Goal: Check status: Check status

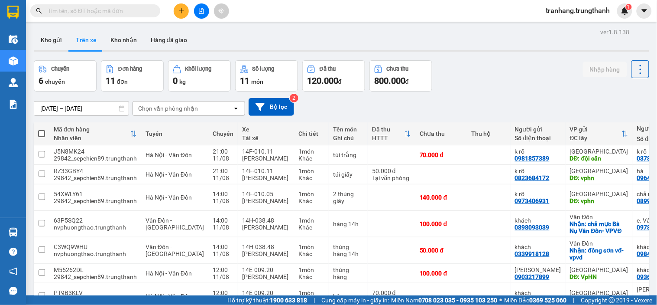
click at [56, 107] on input "[DATE] – [DATE]" at bounding box center [81, 108] width 94 height 14
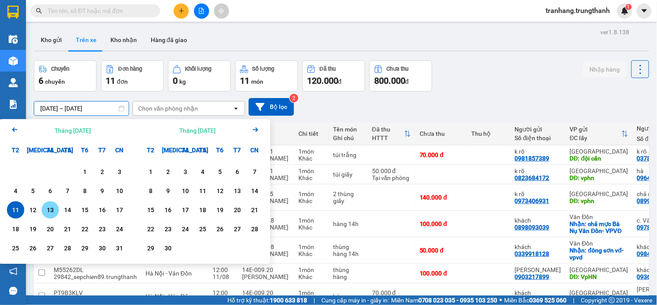
click at [49, 210] on div "13" at bounding box center [50, 210] width 12 height 10
type input "[DATE] – [DATE]"
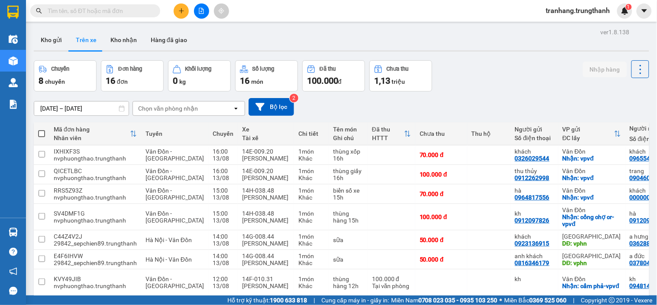
click at [47, 107] on input "[DATE] – [DATE]" at bounding box center [81, 108] width 94 height 14
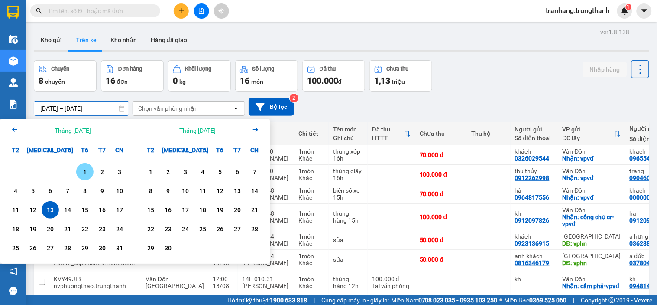
click at [81, 167] on div "1" at bounding box center [85, 171] width 12 height 10
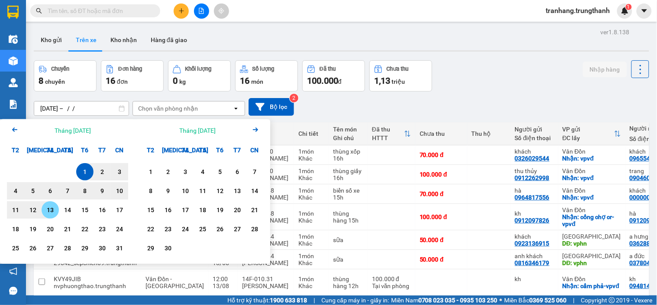
click at [52, 207] on div "13" at bounding box center [50, 210] width 12 height 10
type input "01/08/2025 – 13/08/2025"
